Goal: Information Seeking & Learning: Learn about a topic

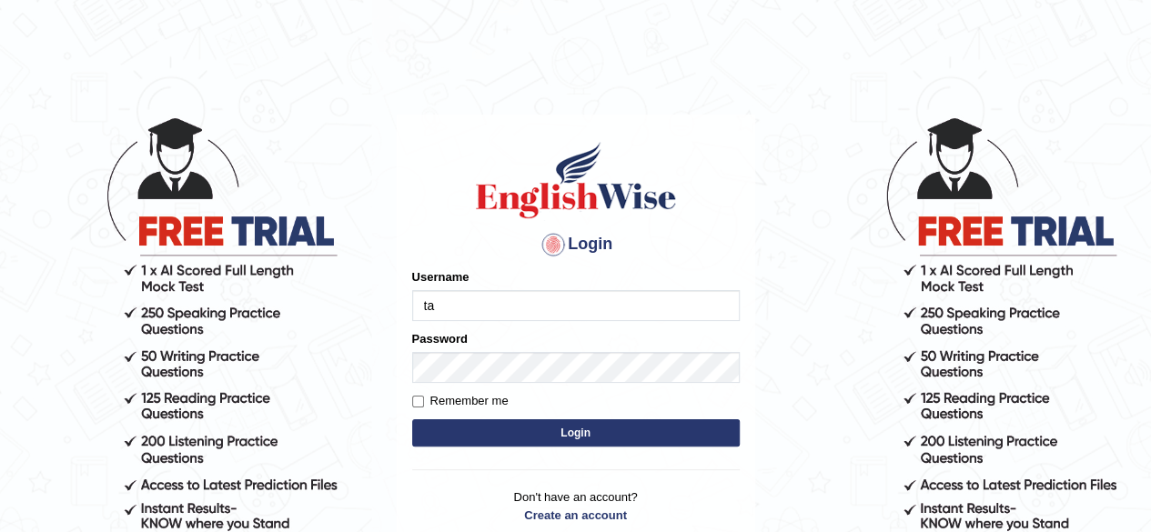
type input "Tazrin"
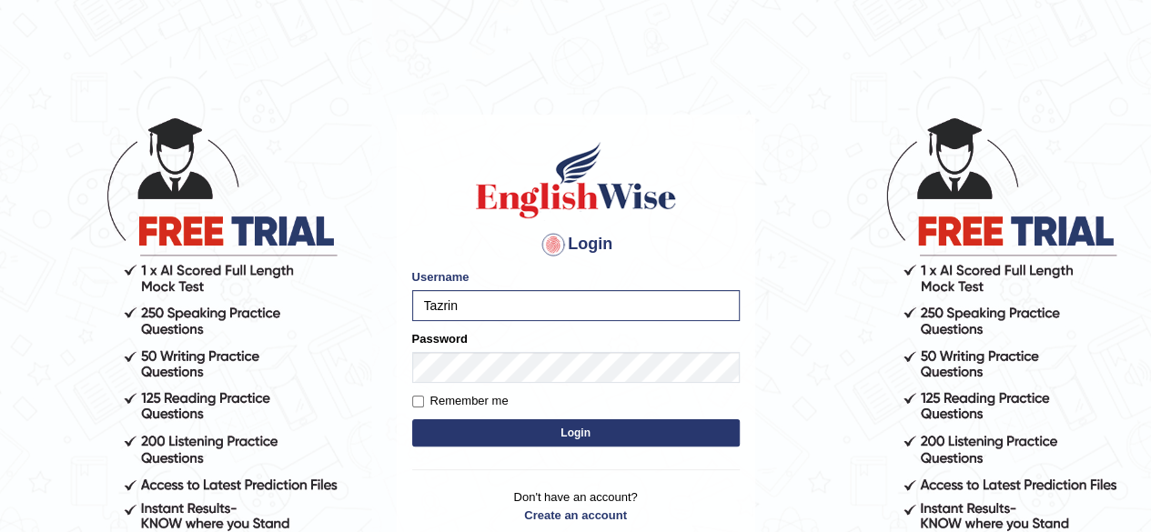
click at [611, 440] on button "Login" at bounding box center [576, 433] width 328 height 27
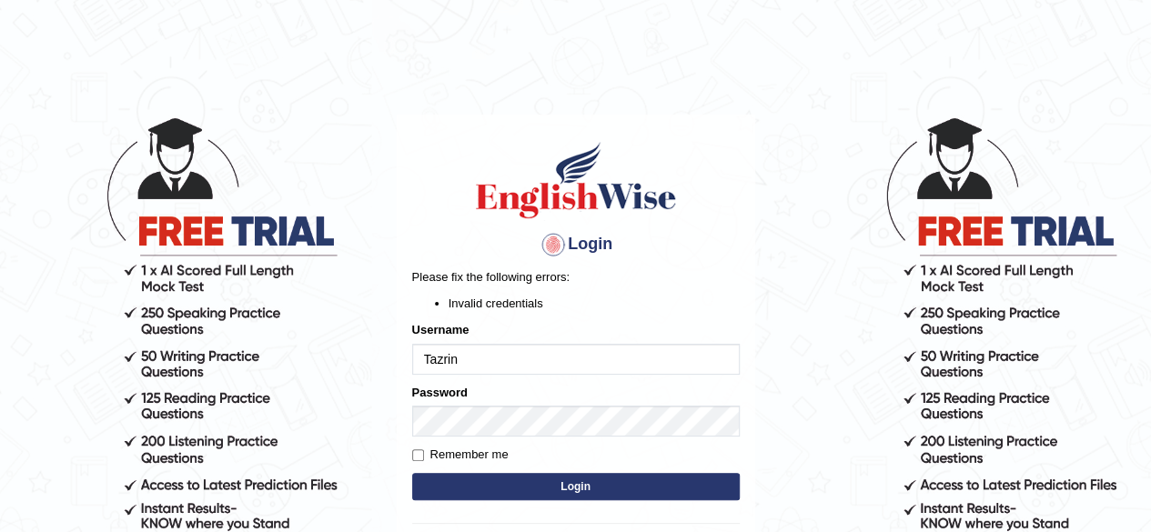
click at [607, 494] on button "Login" at bounding box center [576, 486] width 328 height 27
click at [565, 489] on button "Login" at bounding box center [576, 486] width 328 height 27
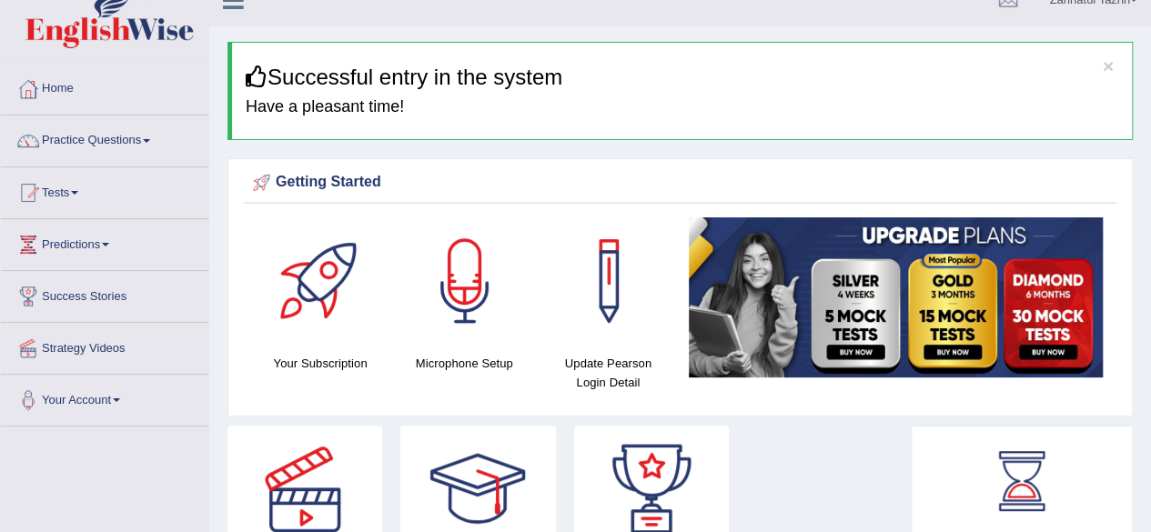
scroll to position [25, 0]
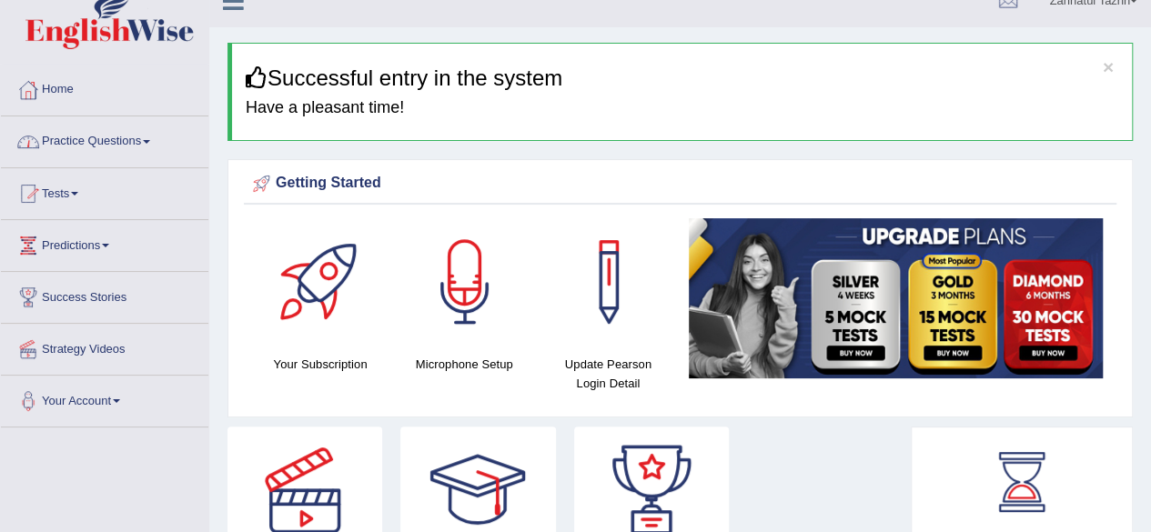
click at [147, 140] on link "Practice Questions" at bounding box center [105, 140] width 208 height 46
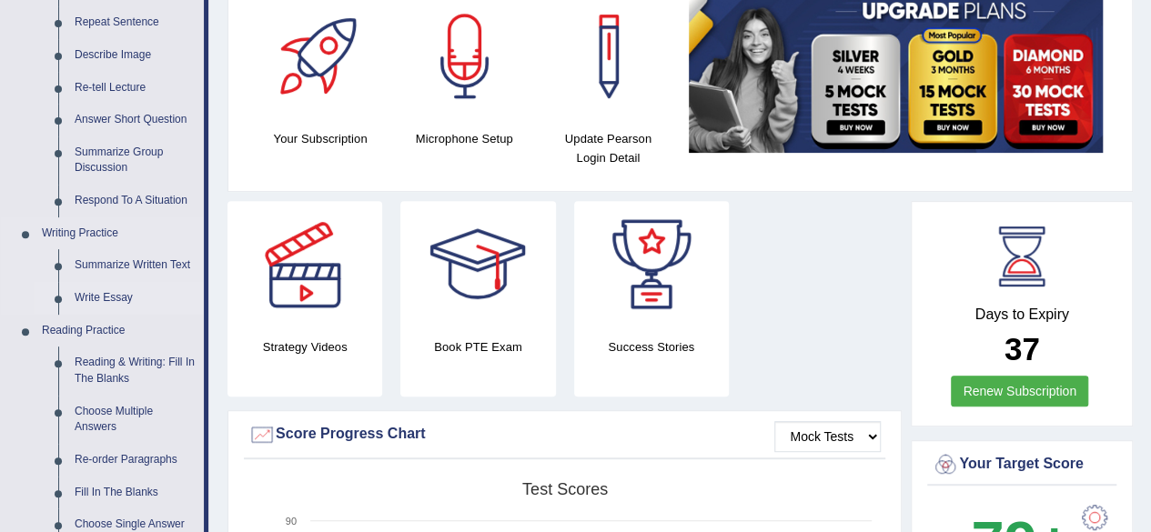
scroll to position [250, 0]
click at [98, 296] on link "Write Essay" at bounding box center [134, 299] width 137 height 33
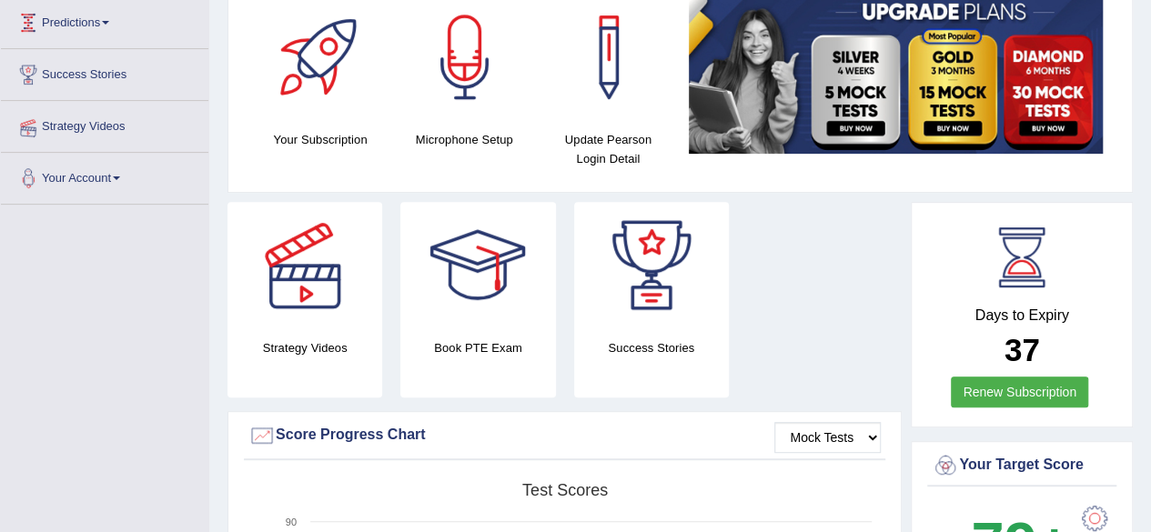
scroll to position [251, 0]
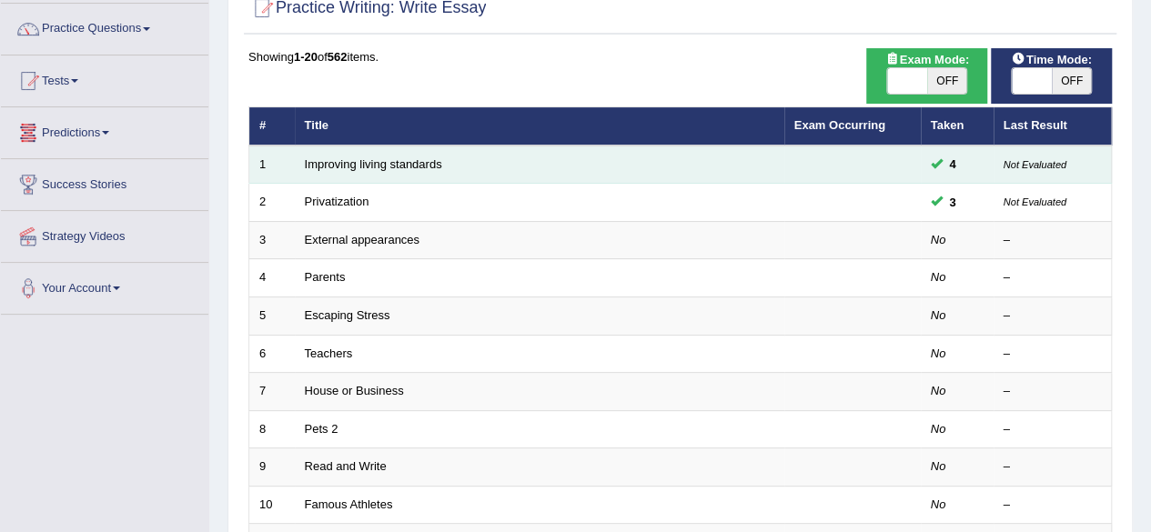
scroll to position [174, 0]
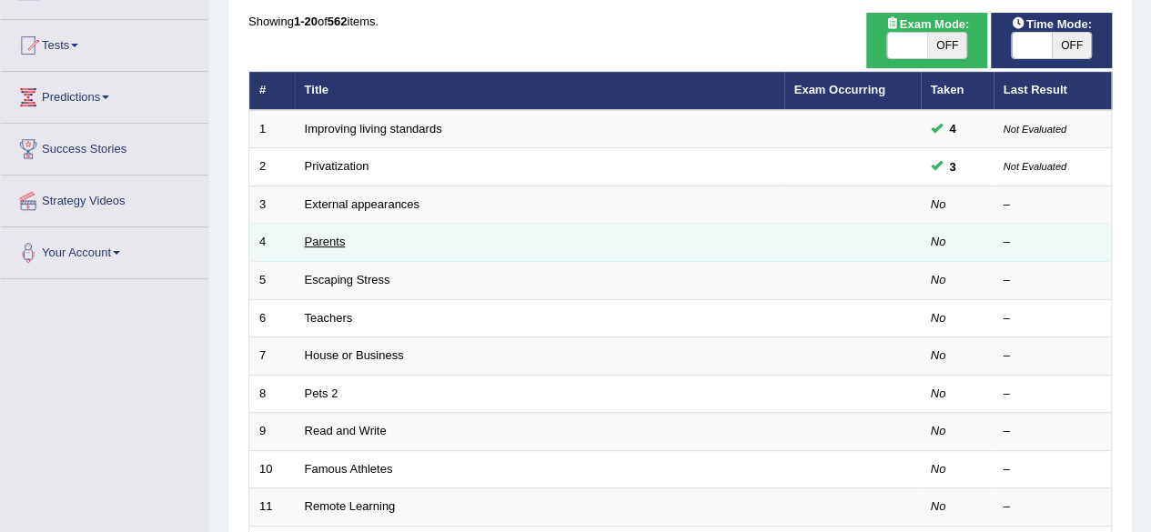
click at [335, 237] on link "Parents" at bounding box center [325, 242] width 41 height 14
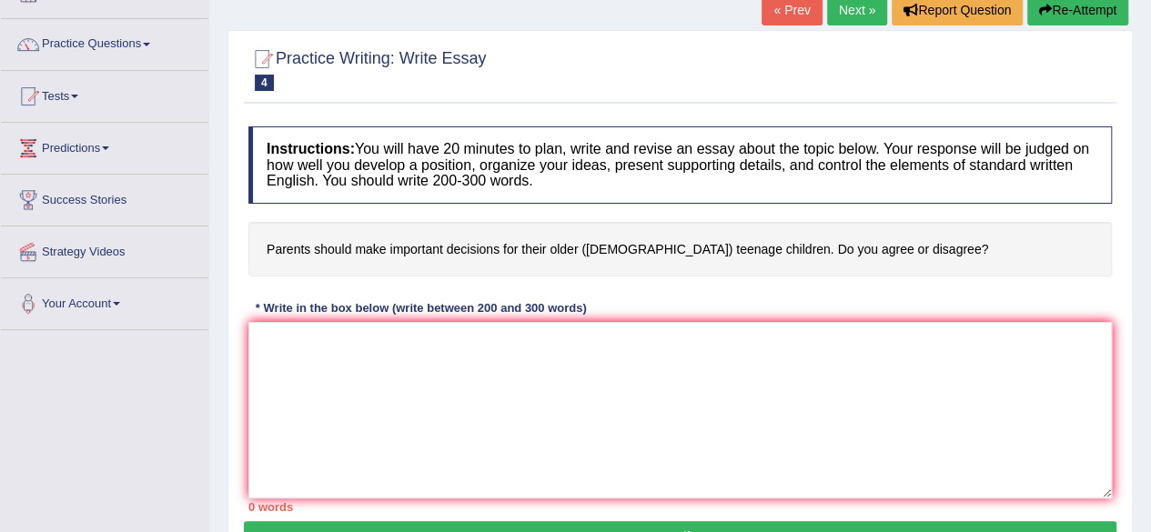
scroll to position [153, 0]
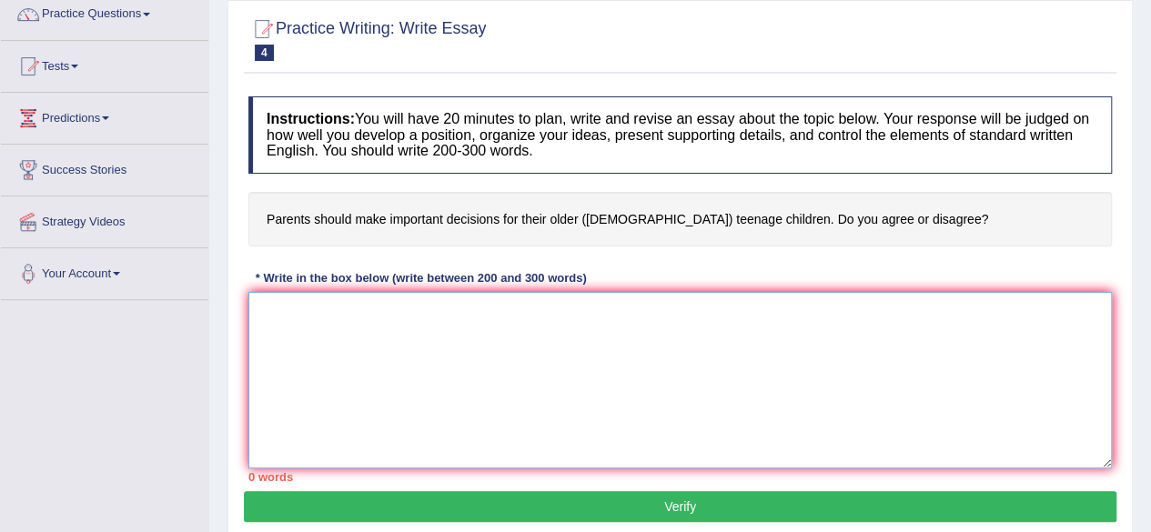
click at [295, 310] on textarea at bounding box center [680, 380] width 864 height 177
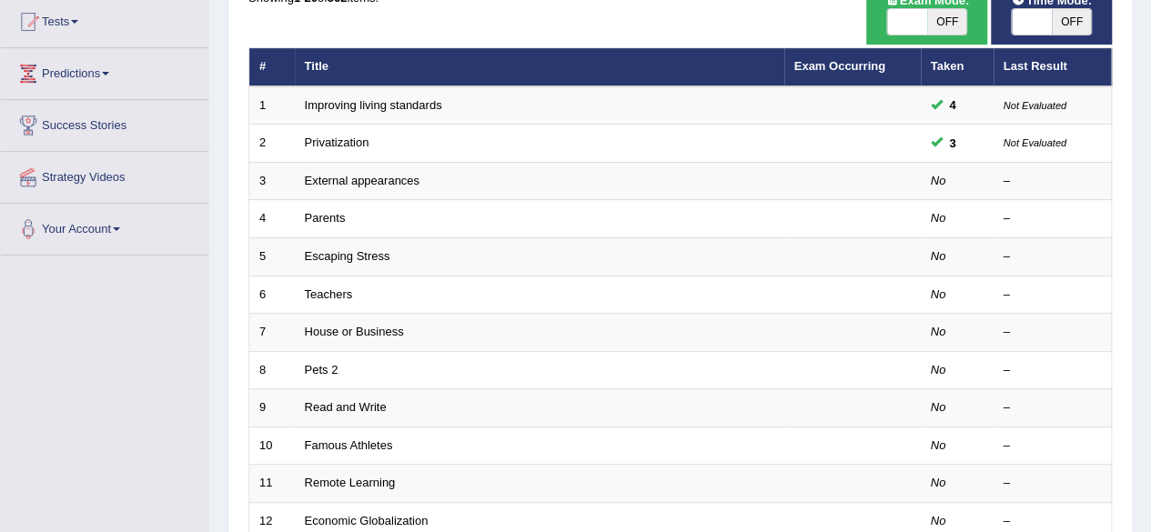
scroll to position [174, 0]
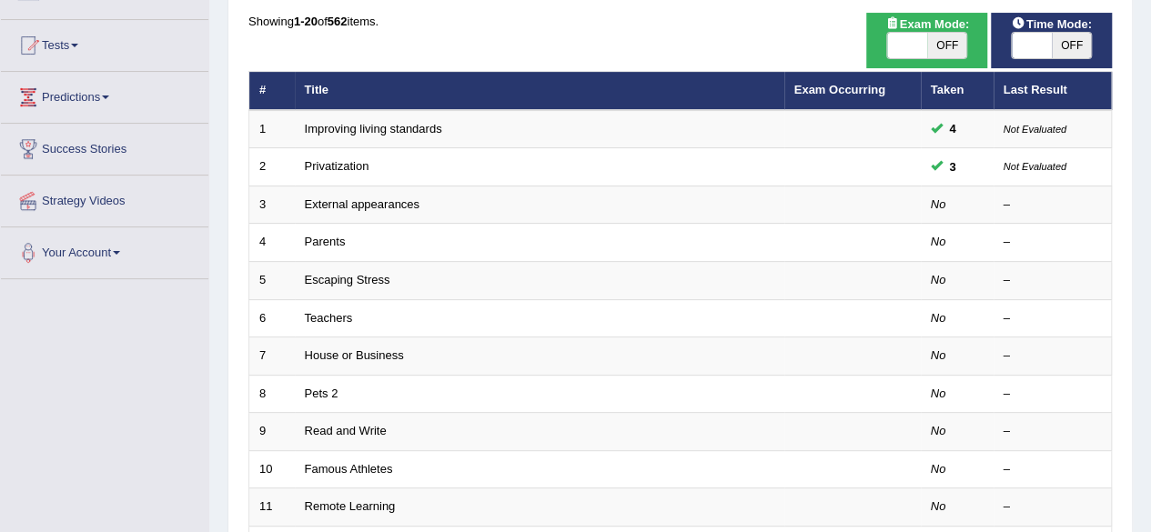
click at [78, 44] on span at bounding box center [74, 46] width 7 height 4
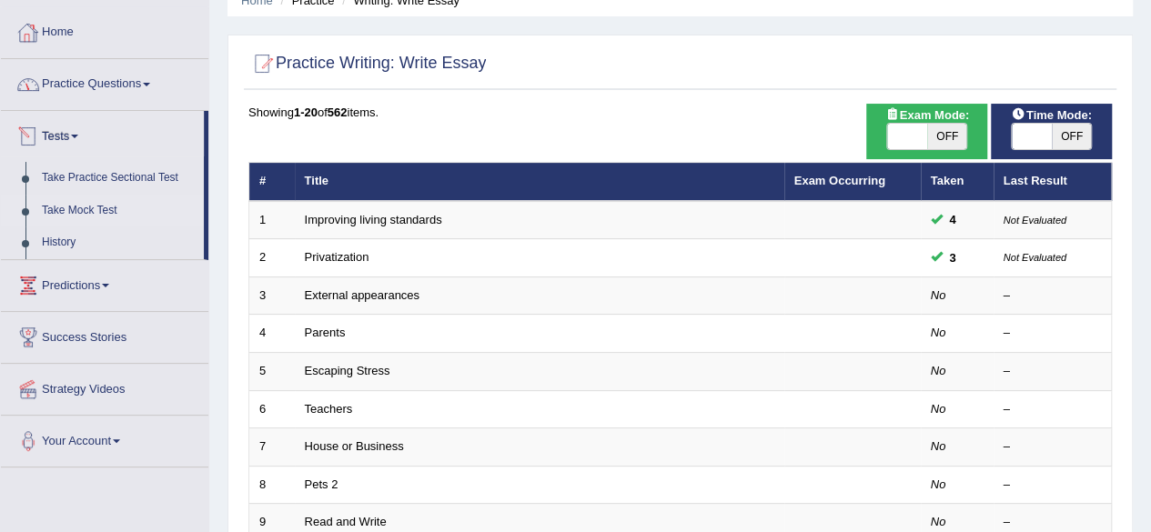
scroll to position [0, 0]
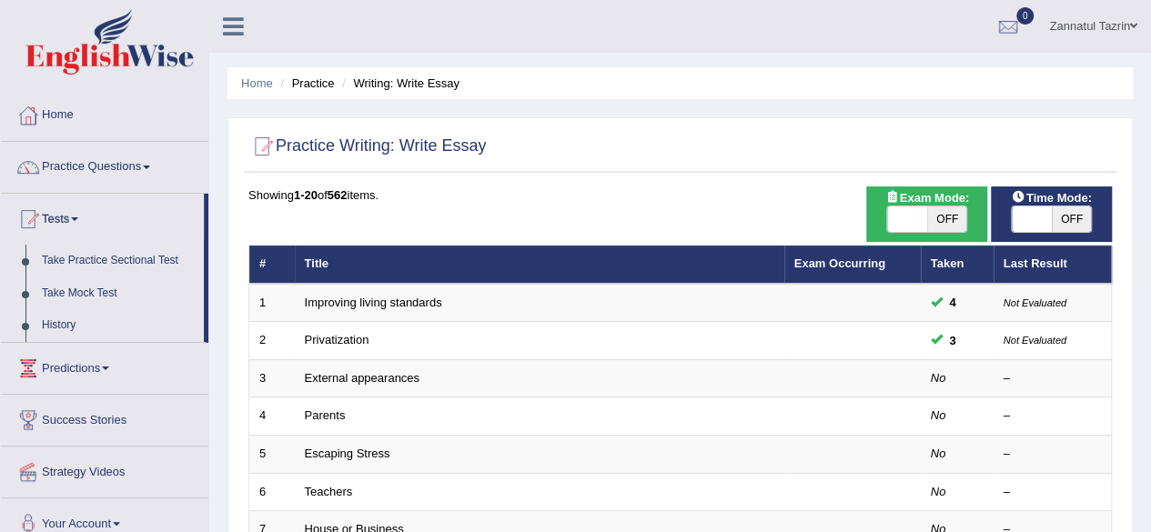
click at [149, 168] on span at bounding box center [146, 168] width 7 height 4
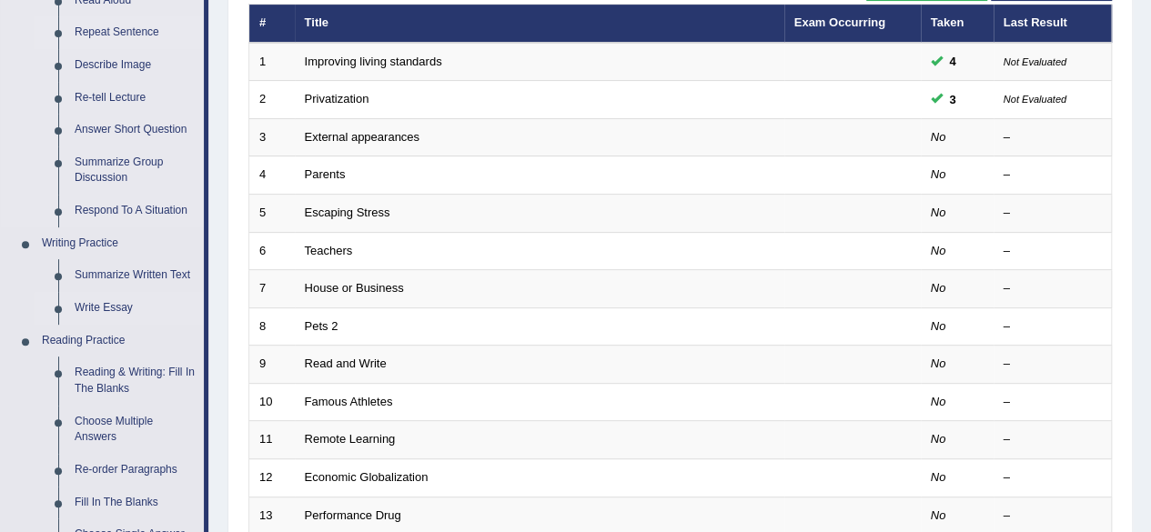
scroll to position [244, 0]
